Goal: Task Accomplishment & Management: Complete application form

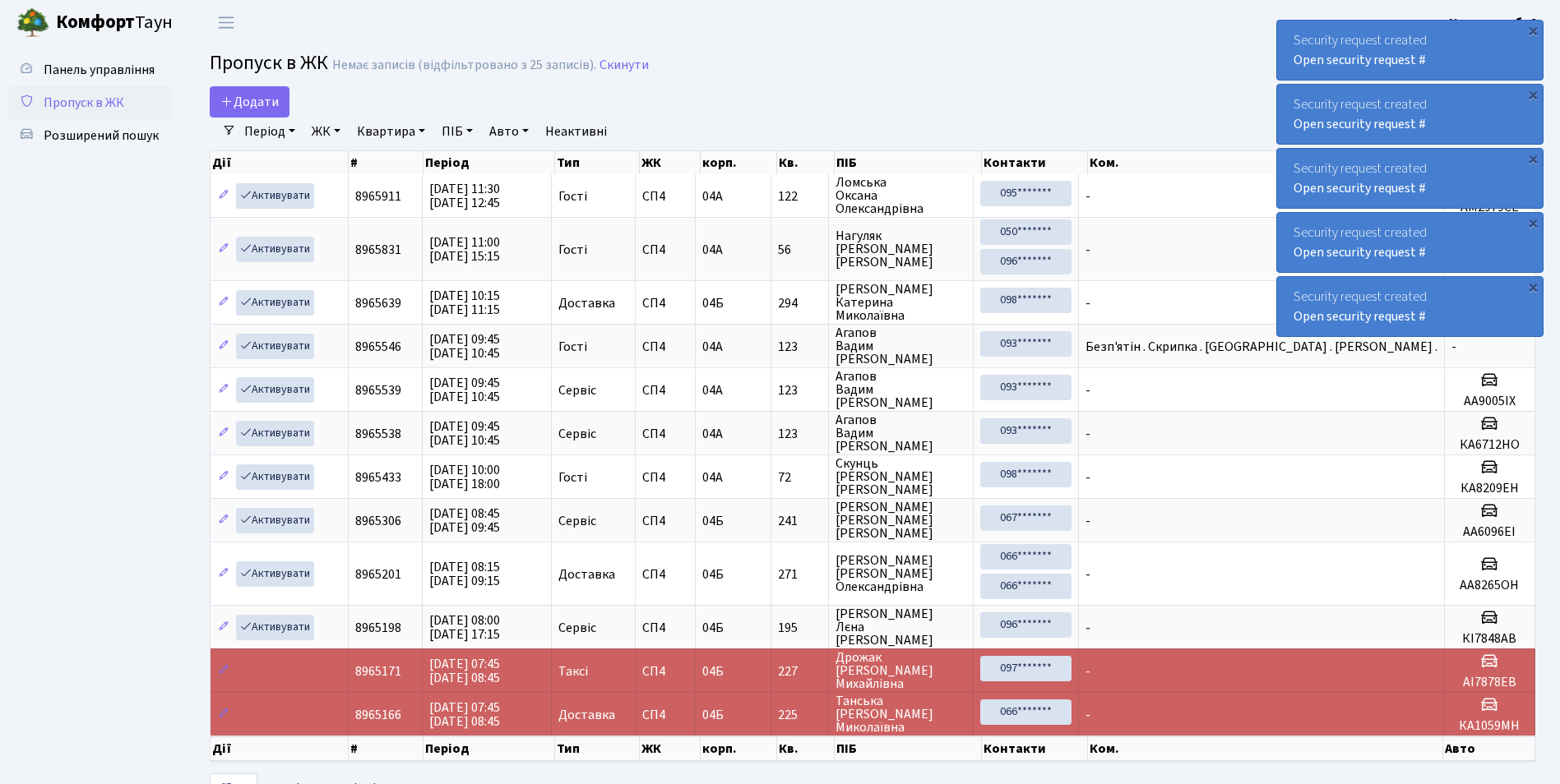
select select "25"
click at [252, 93] on span "Додати" at bounding box center [249, 101] width 58 height 18
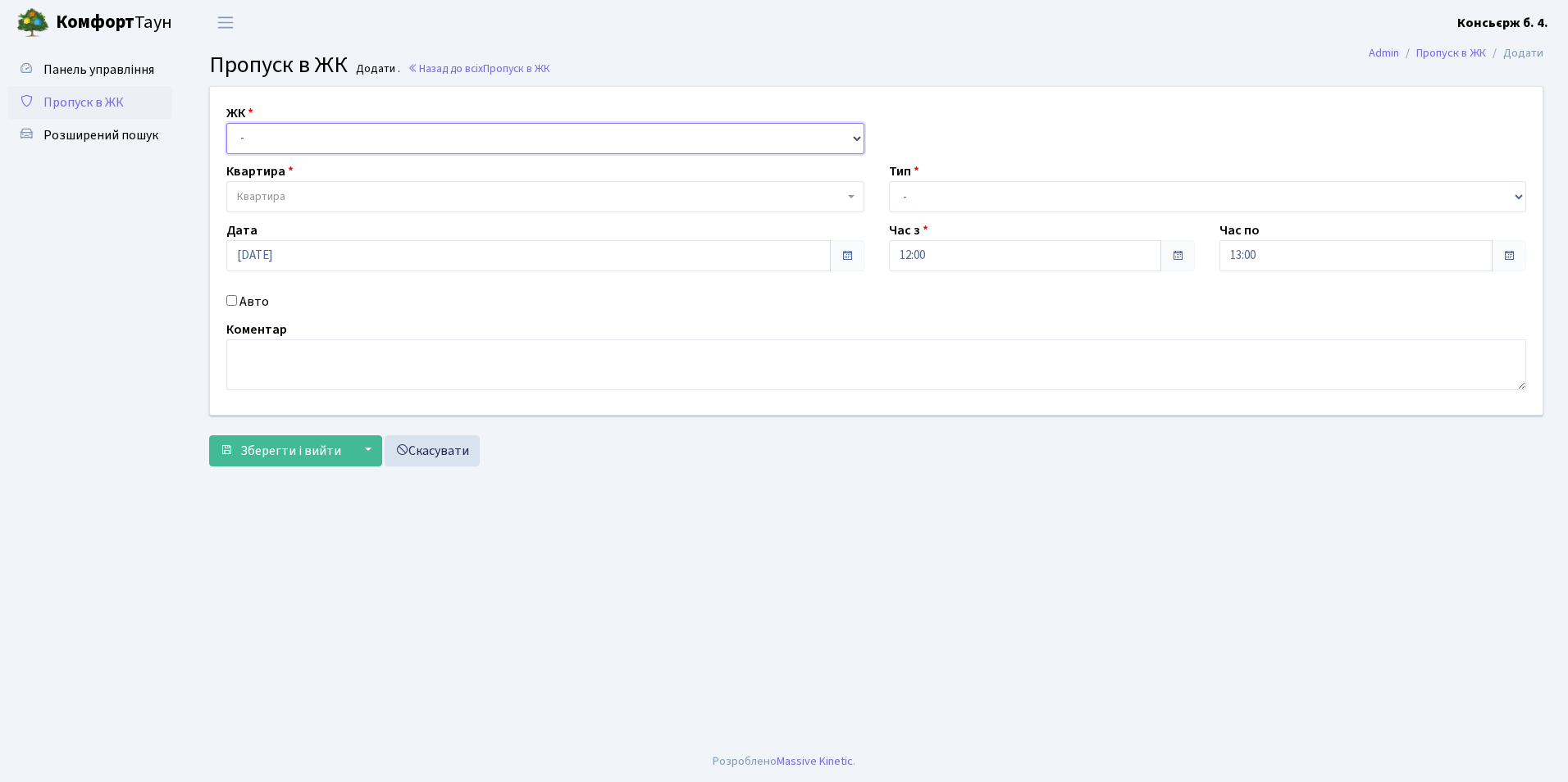
click at [254, 139] on select "- [STREET_ADDRESS]" at bounding box center [545, 138] width 638 height 31
select select "325"
click at [226, 123] on select "- СП4, Столичне шосе, 5" at bounding box center [545, 138] width 638 height 31
select select
click at [302, 199] on span "Квартира" at bounding box center [540, 197] width 606 height 17
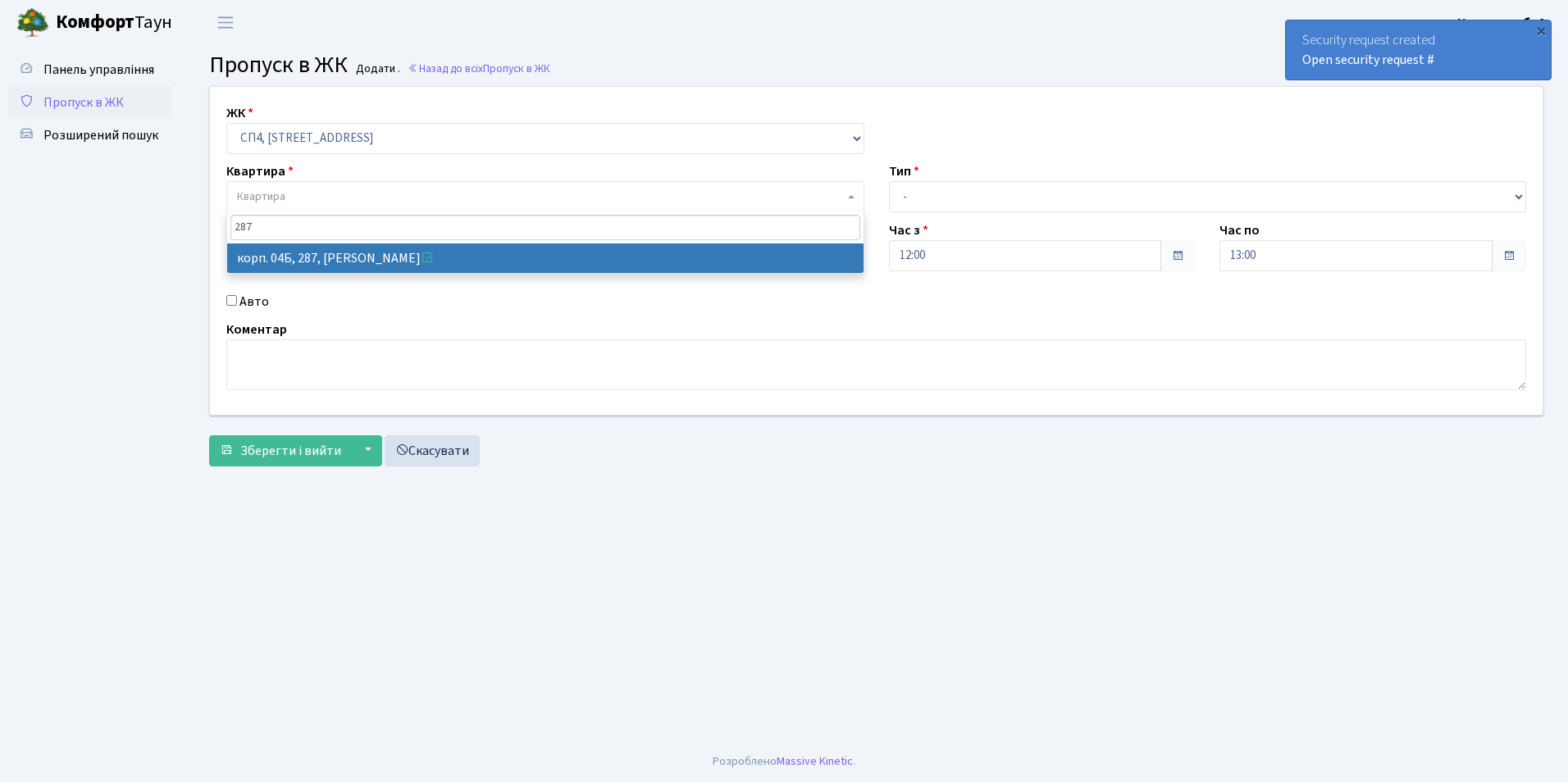
type input "287"
select select "21315"
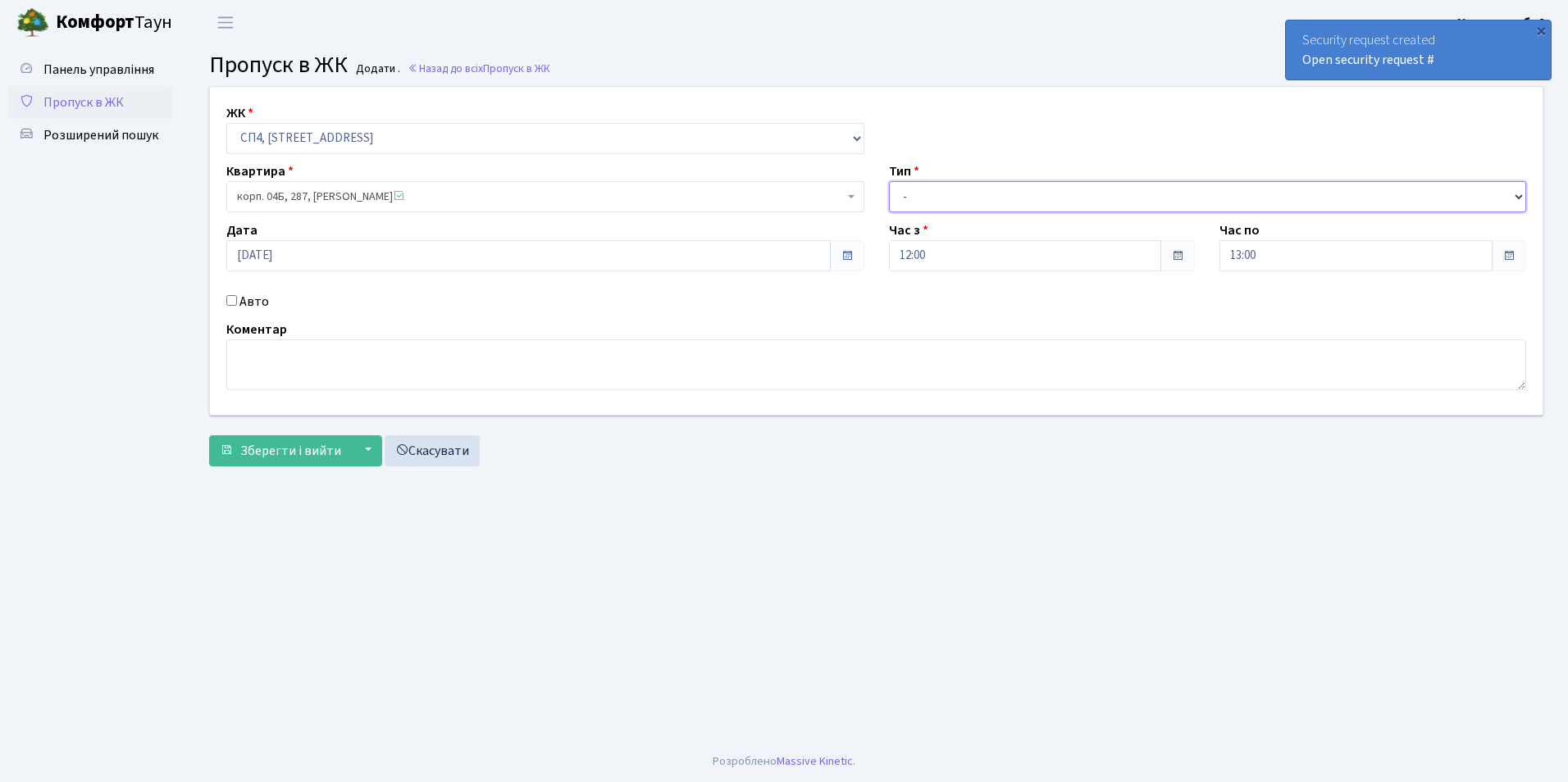
click at [1001, 195] on select "- Доставка Таксі Гості Сервіс" at bounding box center [1208, 197] width 638 height 31
select select "1"
click at [889, 181] on select "- Доставка Таксі Гості Сервіс" at bounding box center [1208, 197] width 638 height 31
click at [233, 301] on input "Авто" at bounding box center [231, 300] width 11 height 11
checkbox input "true"
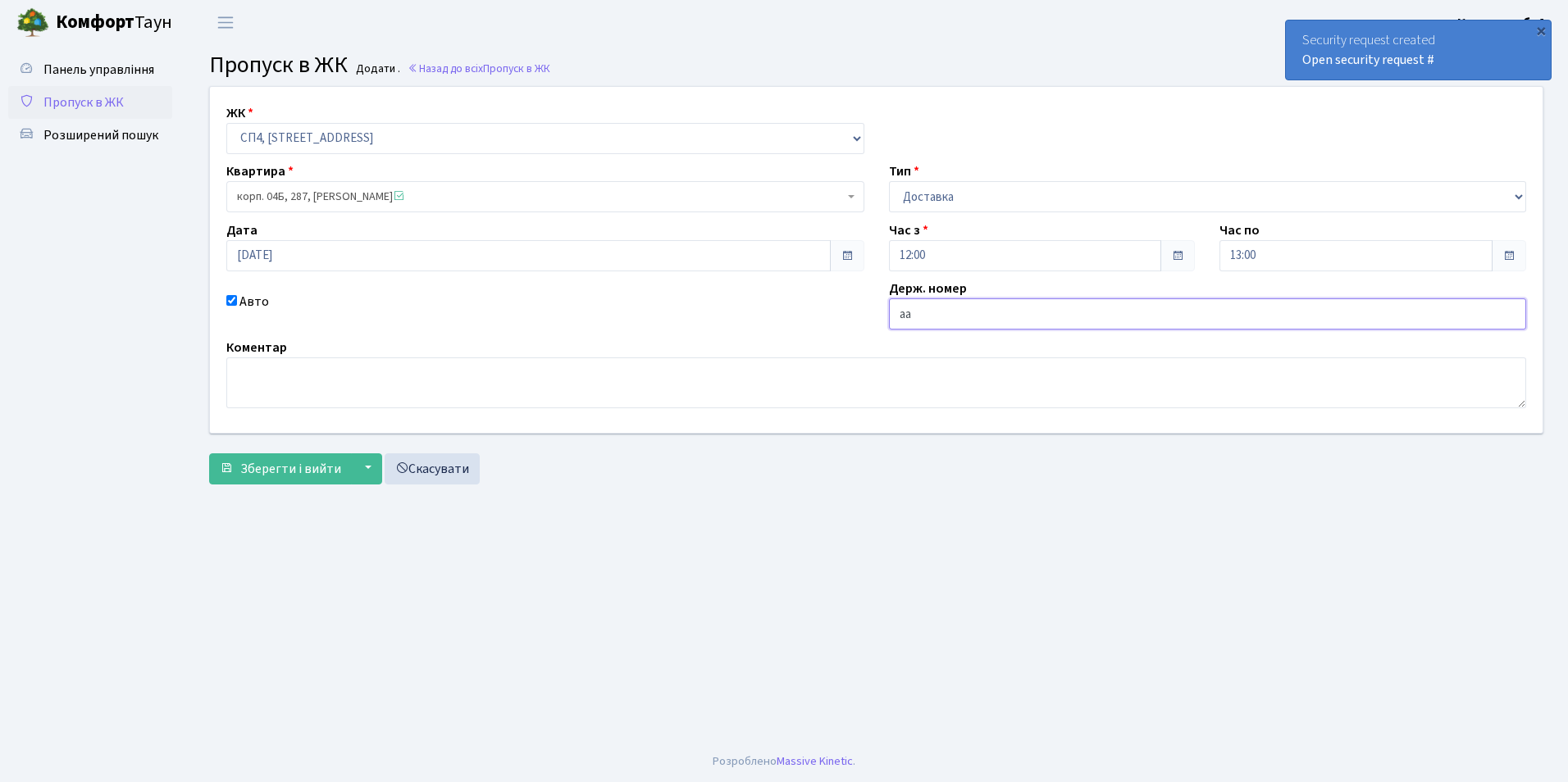
type input "а"
type input "АА6928ОА"
click at [268, 475] on span "Зберегти і вийти" at bounding box center [291, 469] width 101 height 18
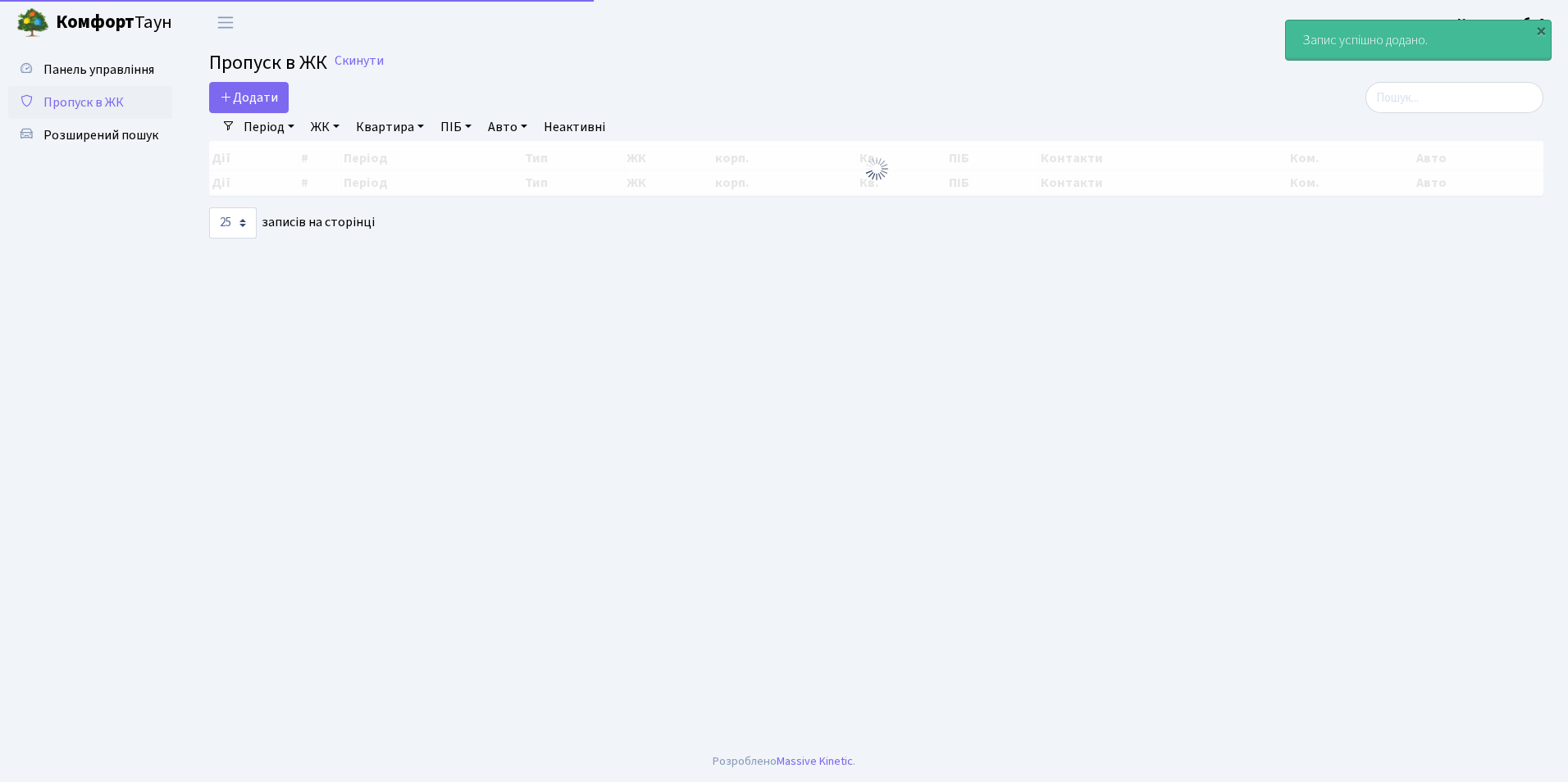
select select "25"
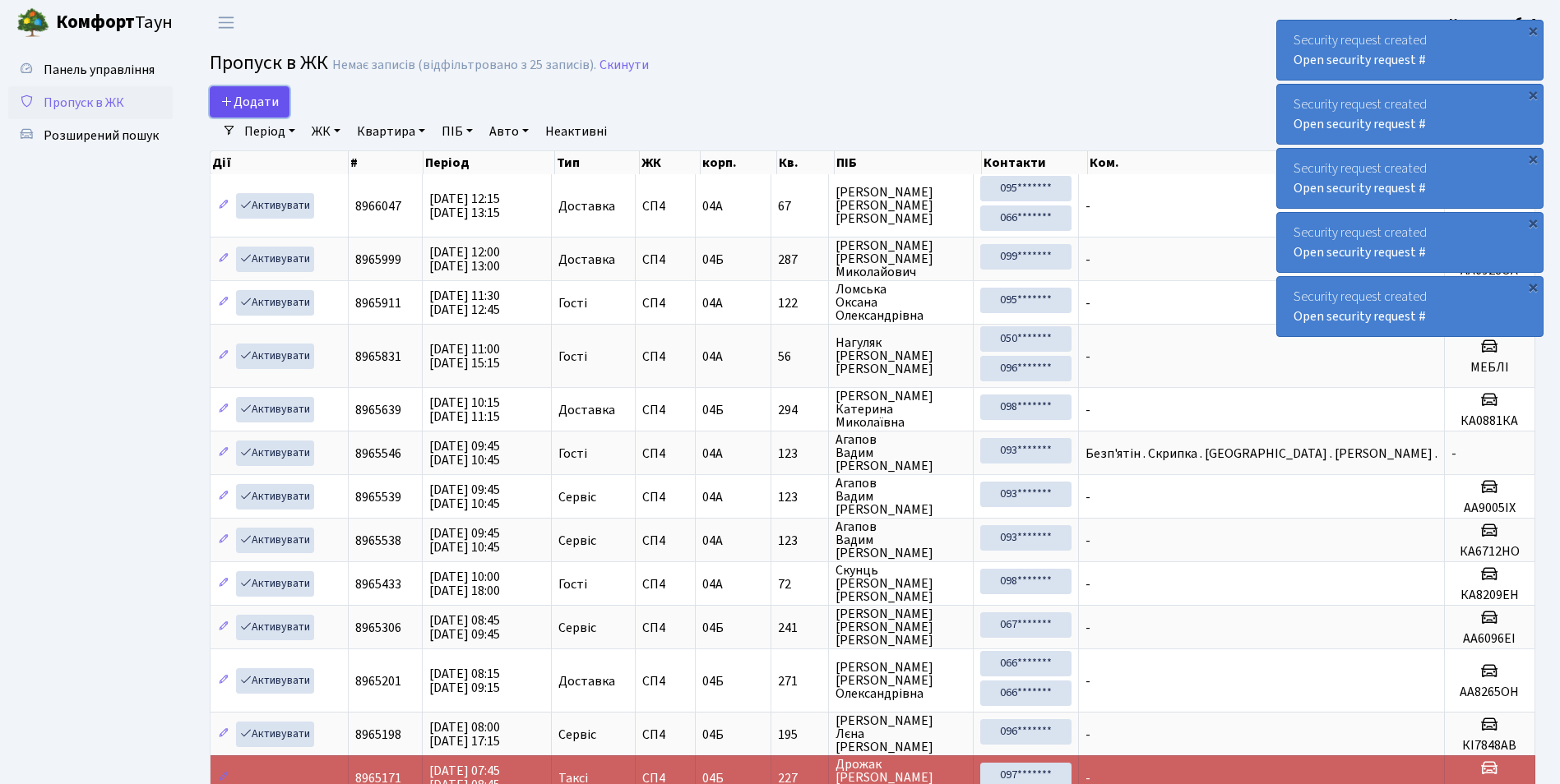
click at [255, 97] on span "Додати" at bounding box center [249, 101] width 58 height 18
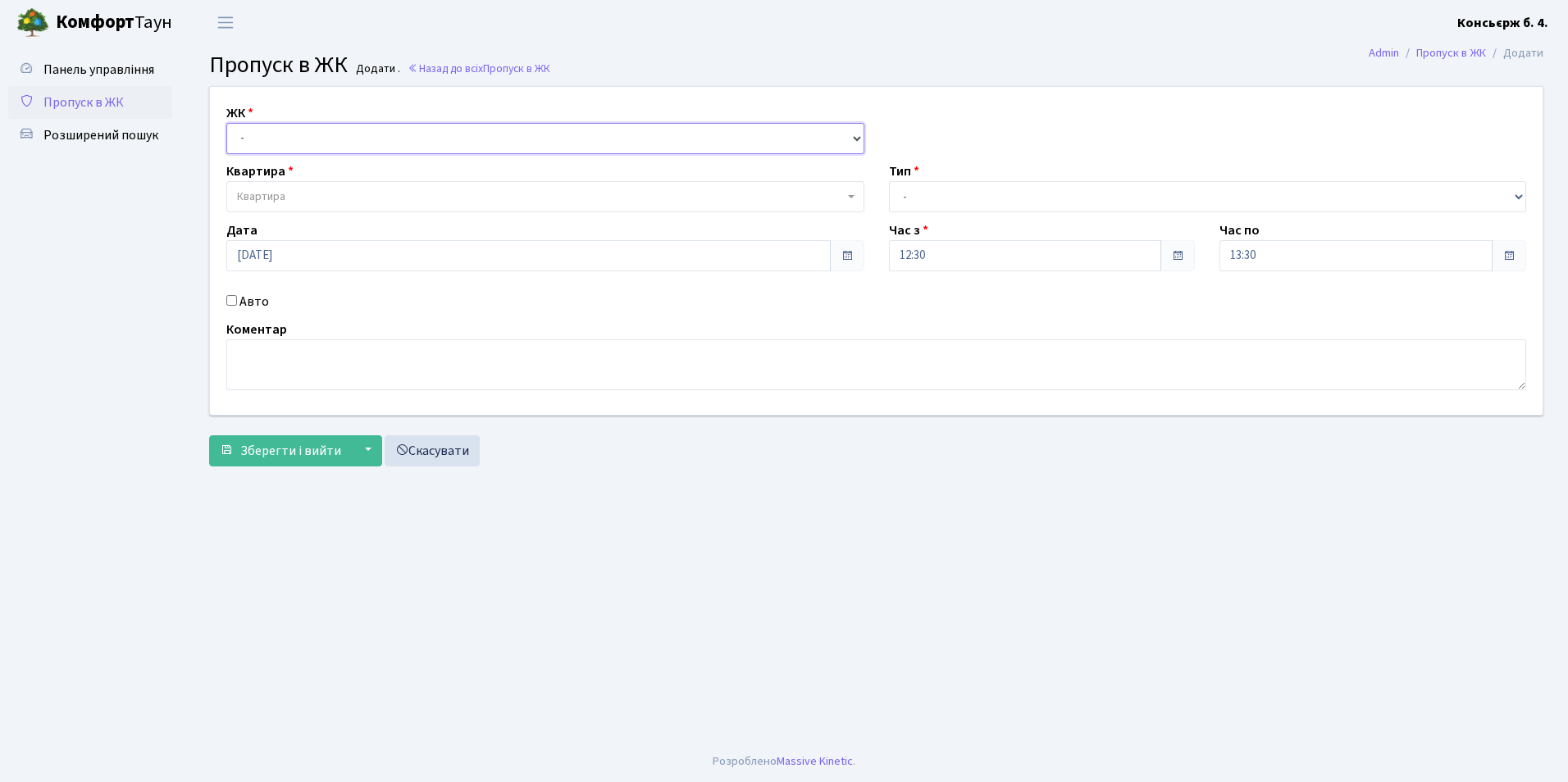
click at [260, 133] on select "- СП4, Столичне шосе, 5" at bounding box center [545, 138] width 638 height 31
select select "325"
click at [226, 123] on select "- СП4, Столичне шосе, 5" at bounding box center [545, 138] width 638 height 31
select select
click at [270, 197] on span "Квартира" at bounding box center [261, 197] width 49 height 17
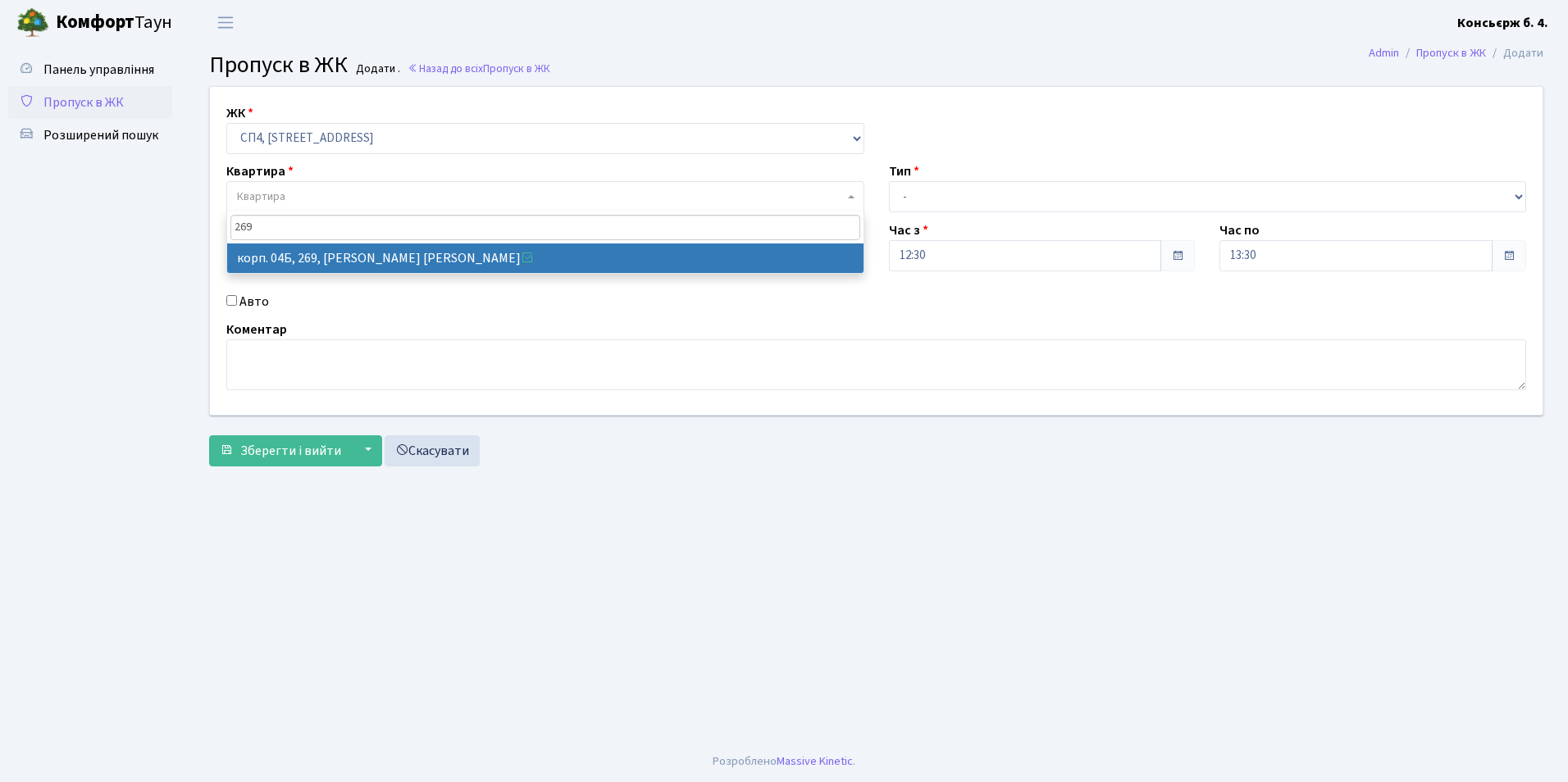
type input "269"
select select "21297"
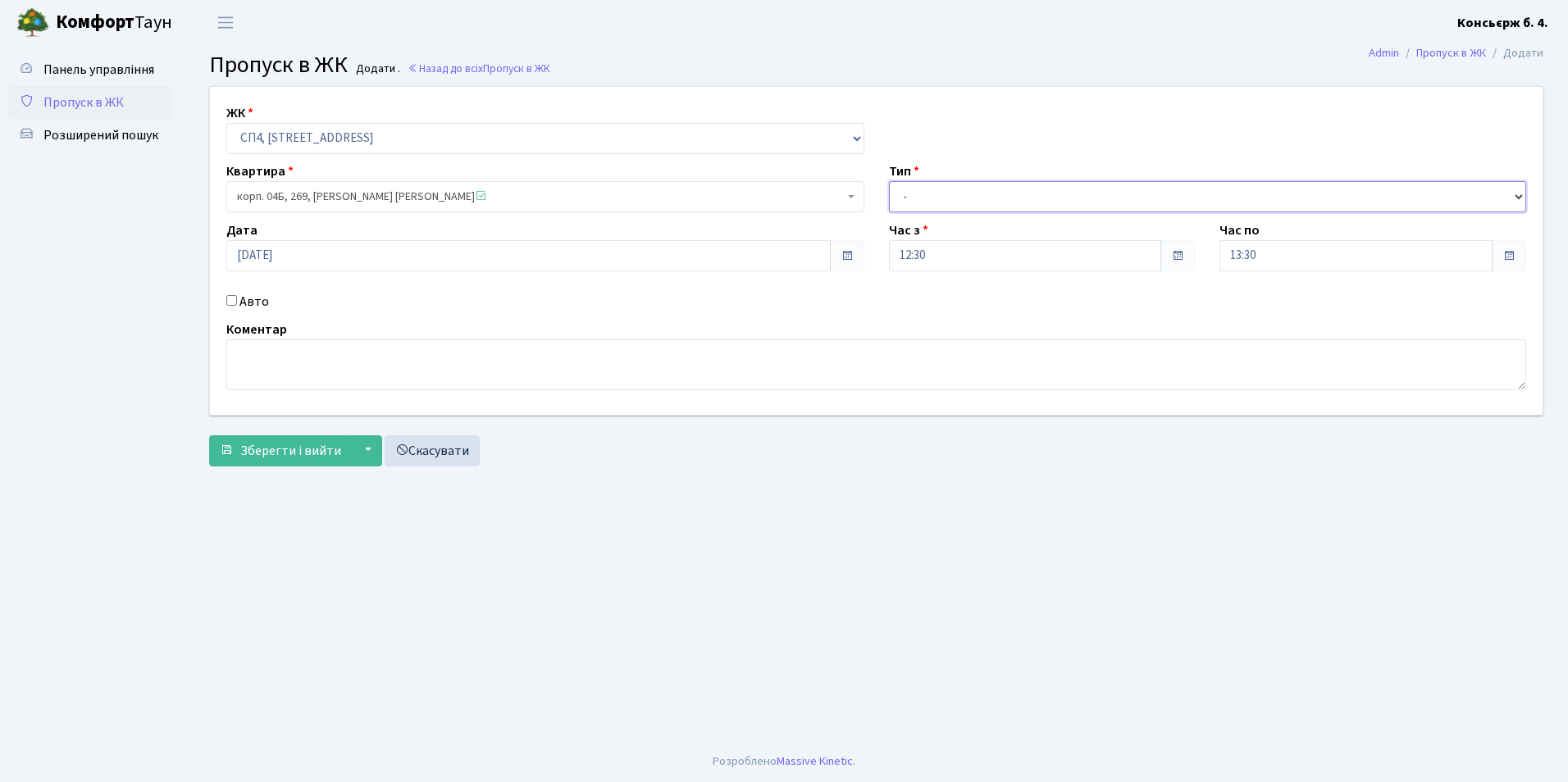
click at [956, 197] on select "- Доставка Таксі Гості Сервіс" at bounding box center [1208, 197] width 638 height 31
select select "1"
click at [889, 181] on select "- Доставка Таксі Гості Сервіс" at bounding box center [1208, 197] width 638 height 31
click at [233, 297] on input "Авто" at bounding box center [231, 300] width 11 height 11
checkbox input "true"
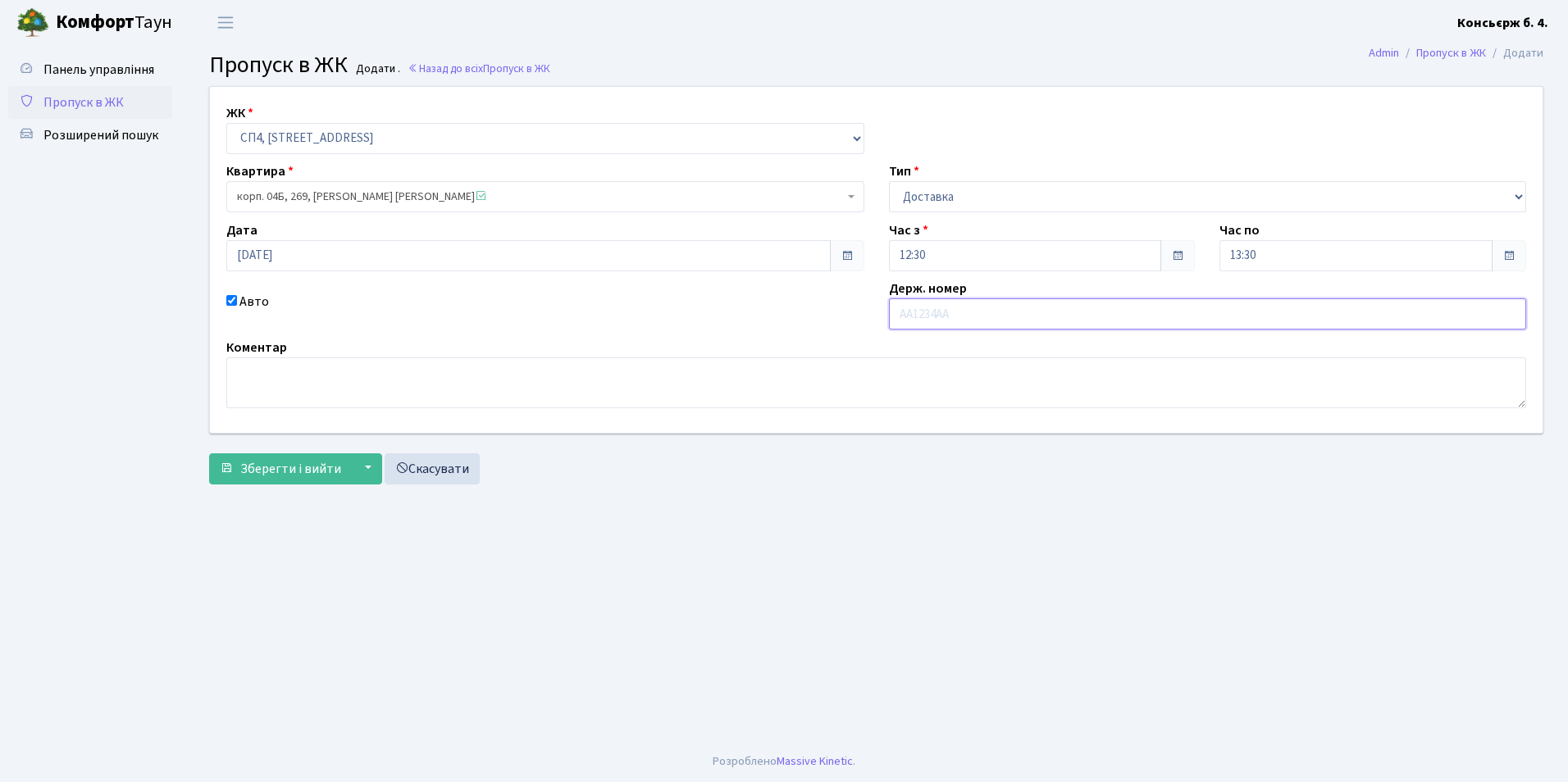
click at [951, 309] on input "text" at bounding box center [1208, 313] width 638 height 31
type input "АІ4772КН"
click at [322, 470] on span "Зберегти і вийти" at bounding box center [291, 469] width 101 height 18
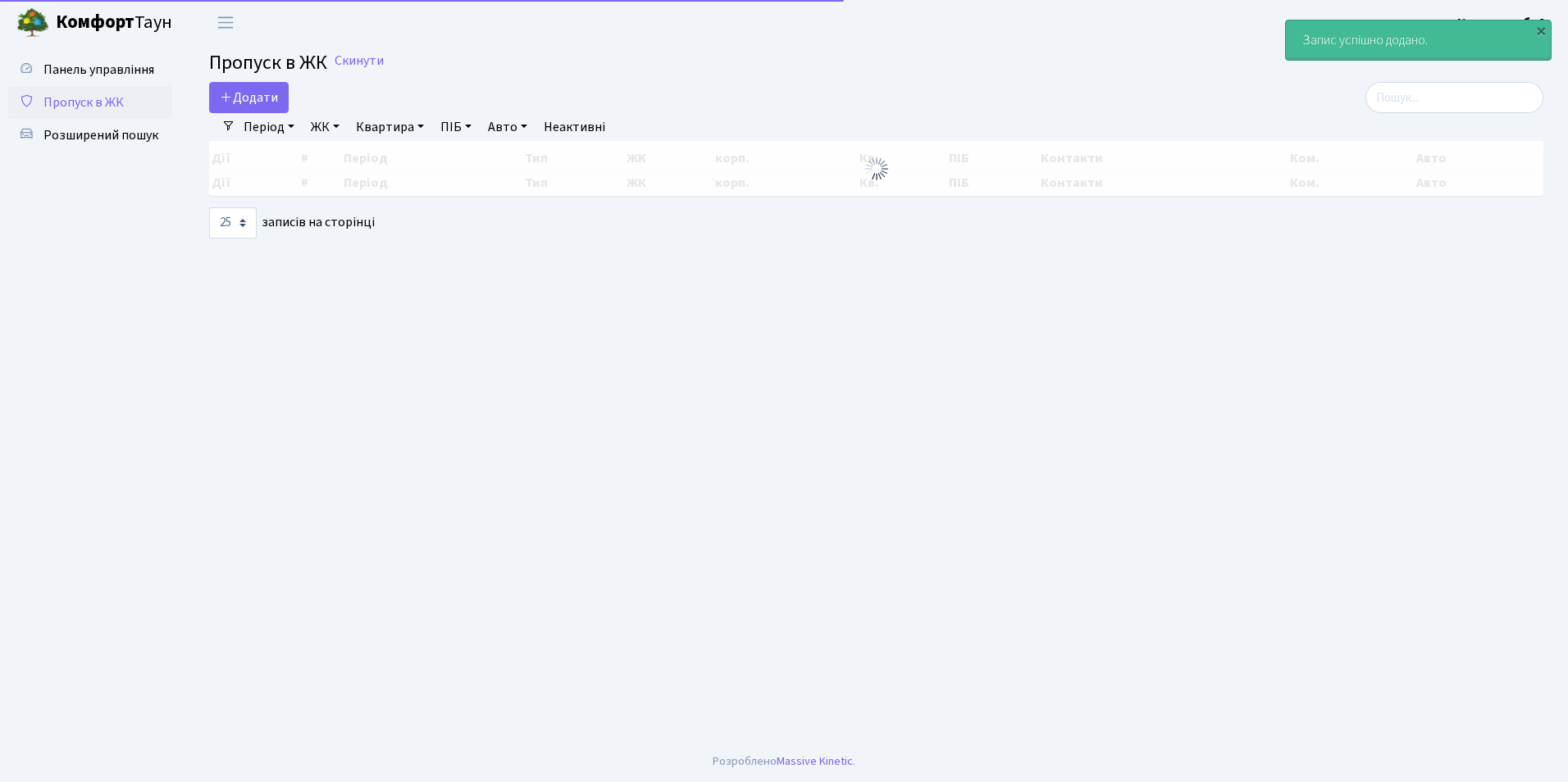
select select "25"
